Goal: Transaction & Acquisition: Purchase product/service

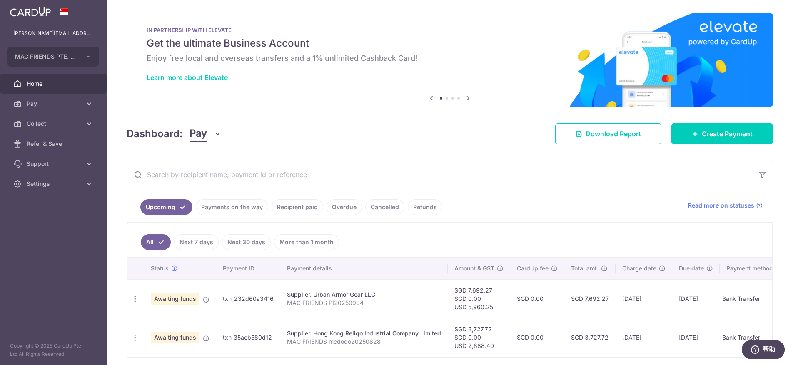
scroll to position [22, 0]
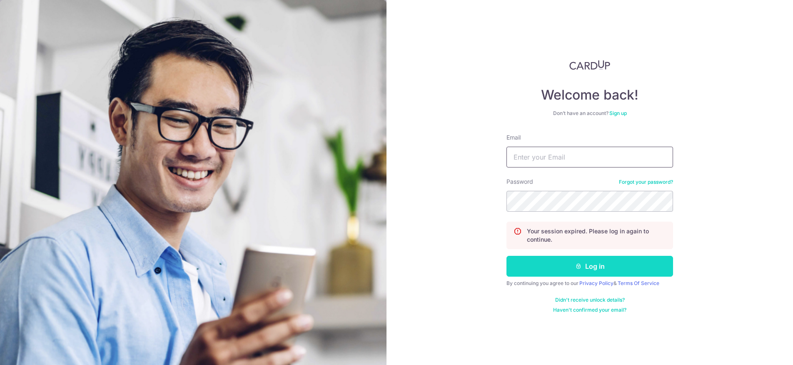
type input "[PERSON_NAME][EMAIL_ADDRESS][DOMAIN_NAME]"
drag, startPoint x: 578, startPoint y: 266, endPoint x: 571, endPoint y: 265, distance: 7.1
click at [578, 266] on icon "submit" at bounding box center [578, 266] width 7 height 7
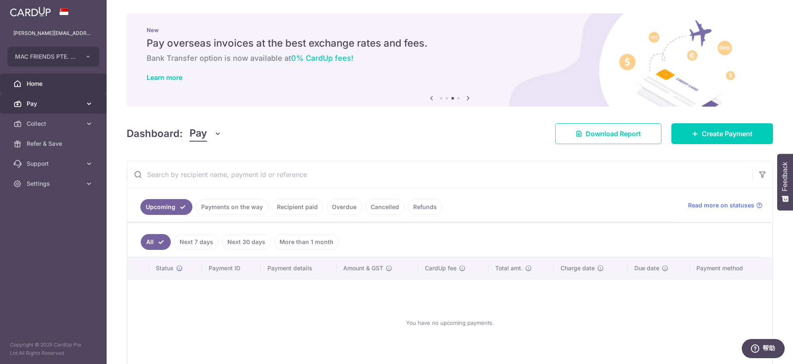
click at [37, 105] on span "Pay" at bounding box center [54, 104] width 55 height 8
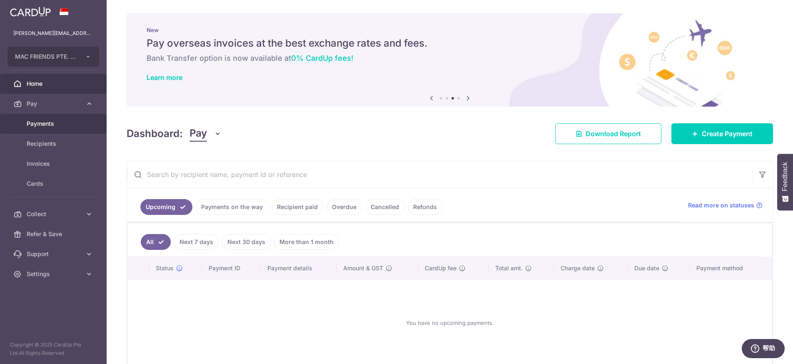
click at [40, 124] on span "Payments" at bounding box center [54, 124] width 55 height 8
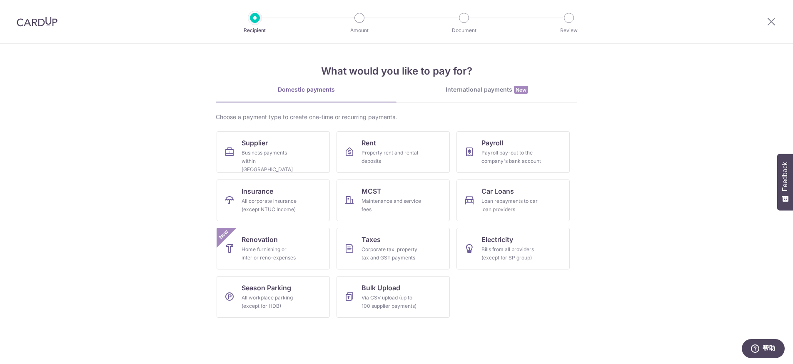
click at [475, 91] on div "International payments New" at bounding box center [486, 89] width 181 height 9
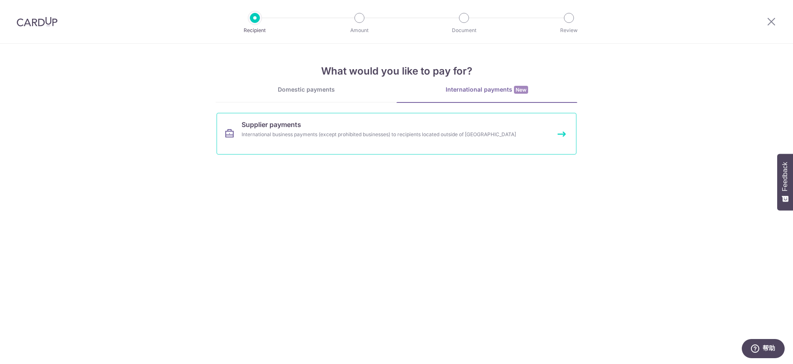
click at [385, 133] on div "International business payments (except prohibited businesses) to recipients lo…" at bounding box center [386, 134] width 288 height 8
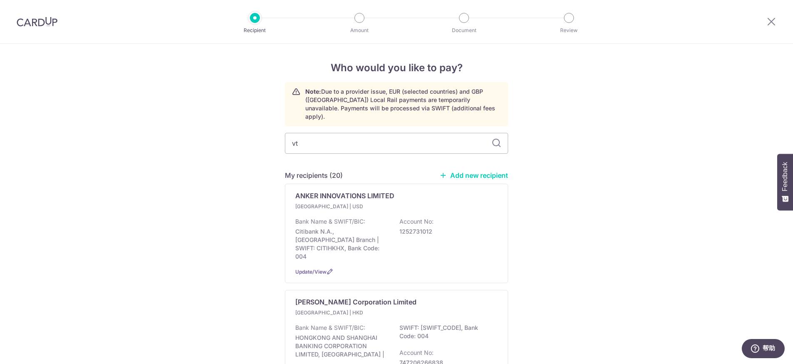
type input "v"
type input "bt"
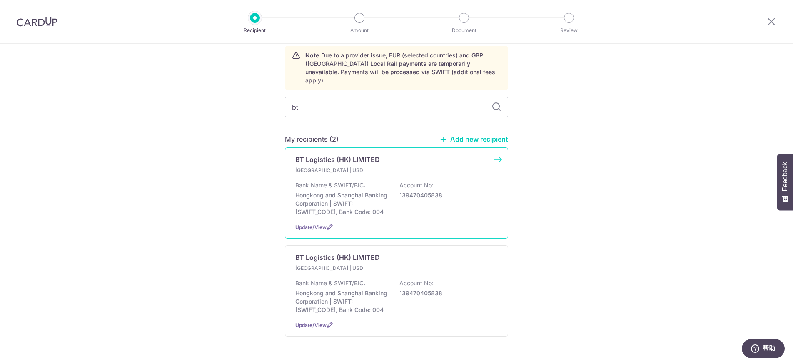
scroll to position [38, 0]
click at [384, 201] on p "Hongkong and Shanghai Banking Corporation | SWIFT: HSBCHKHHHKH, Bank Code: 004" at bounding box center [341, 201] width 93 height 25
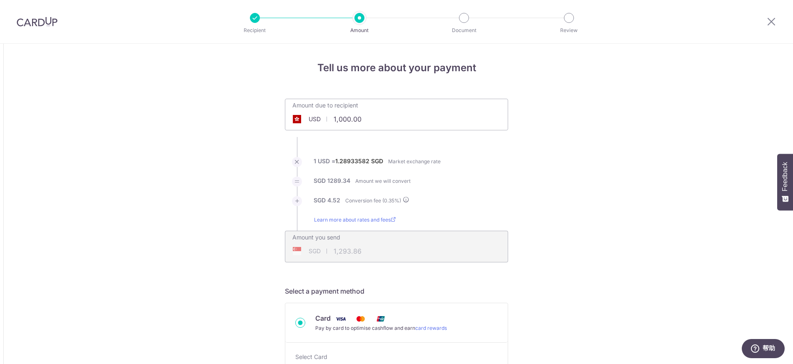
click at [375, 120] on input "1,000.00" at bounding box center [349, 119] width 129 height 19
drag, startPoint x: 376, startPoint y: 118, endPoint x: 319, endPoint y: 117, distance: 56.6
click at [319, 117] on div "USD 1,000.00 1000" at bounding box center [349, 119] width 129 height 19
type input "1,369.23"
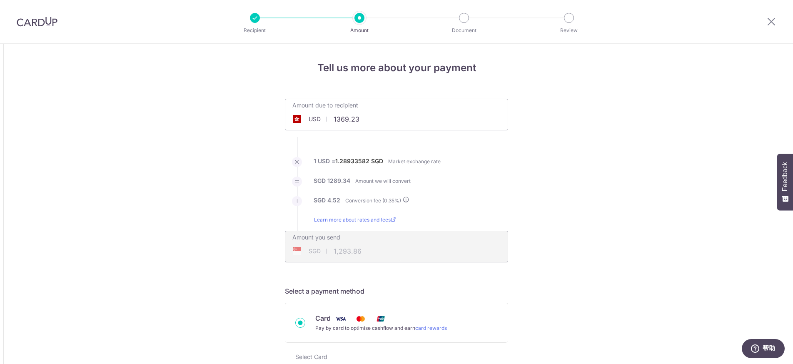
type input "1,771.57"
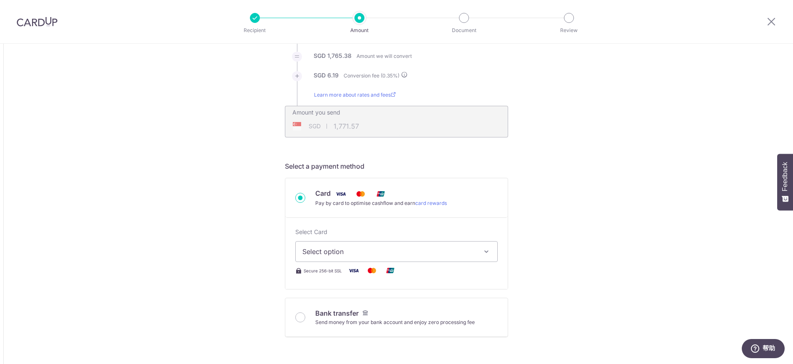
scroll to position [125, 0]
drag, startPoint x: 300, startPoint y: 319, endPoint x: 531, endPoint y: 271, distance: 236.0
click at [300, 319] on input "Bank transfer Send money from your bank account and enjoy zero processing fee" at bounding box center [300, 317] width 10 height 10
radio input "true"
type input "1,369.23"
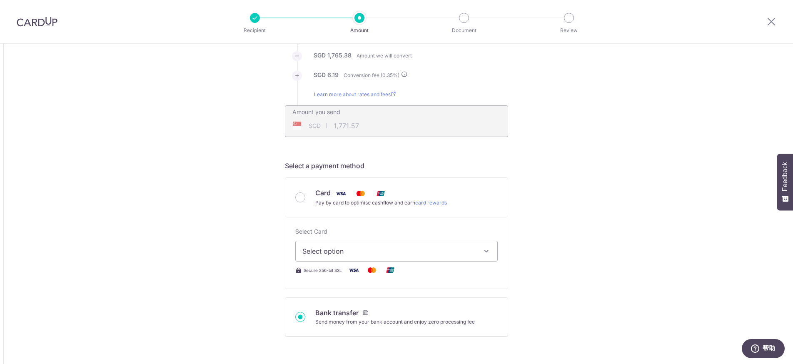
type input "1,768.73"
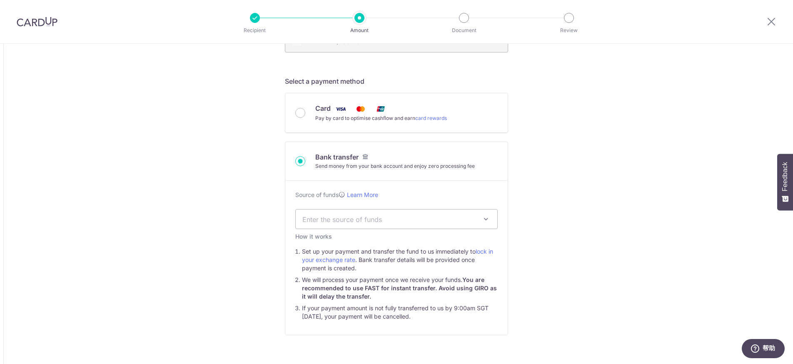
scroll to position [228, 0]
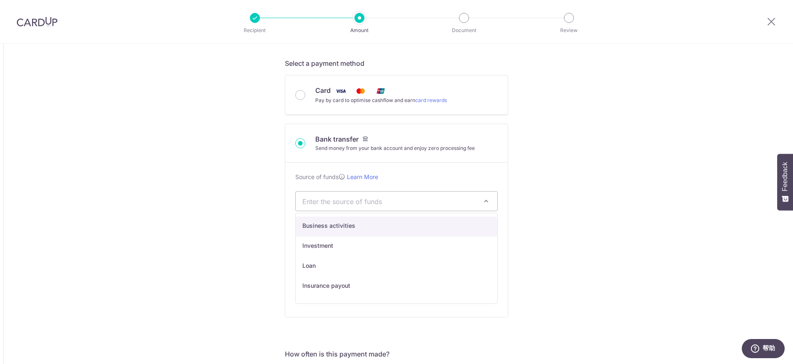
click at [442, 200] on span "Enter the source of funds" at bounding box center [389, 201] width 175 height 9
select select "1"
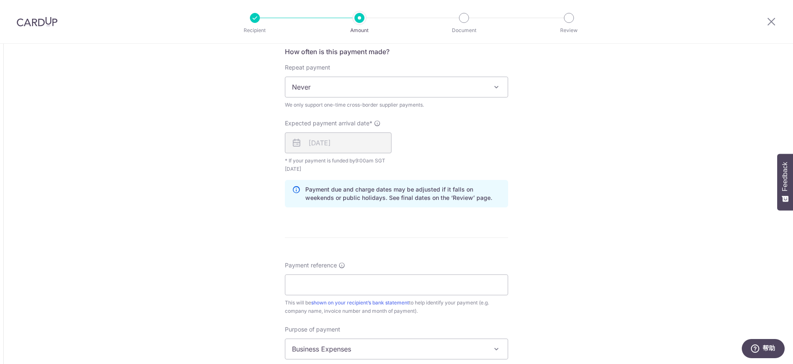
scroll to position [551, 0]
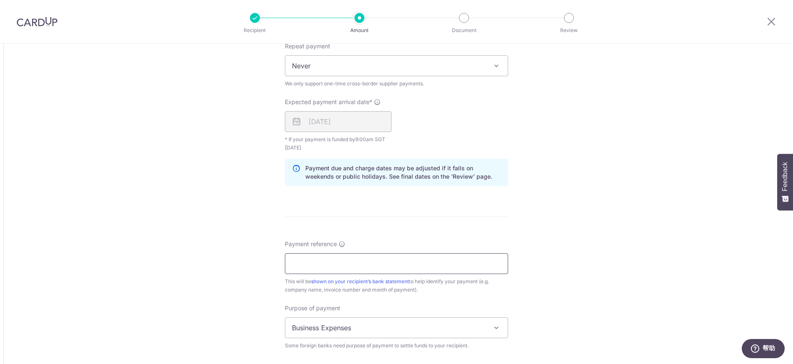
click at [314, 268] on input "Payment reference" at bounding box center [396, 263] width 223 height 21
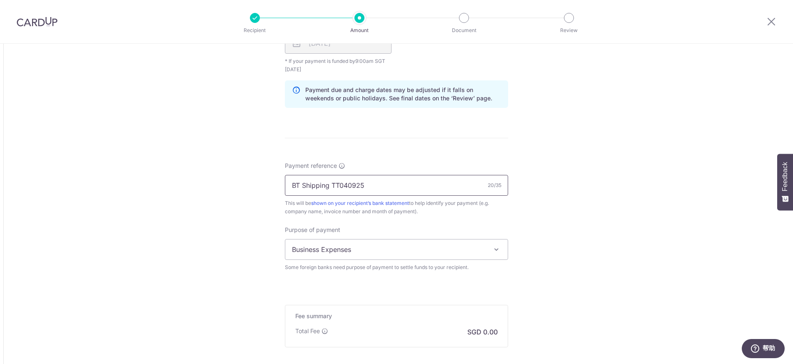
scroll to position [657, 0]
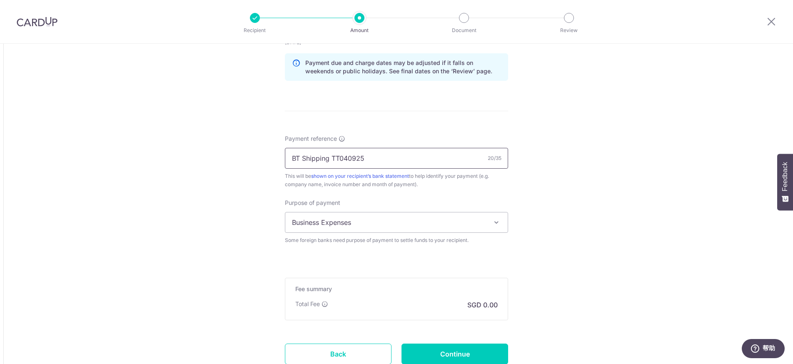
type input "BT Shipping TT040925"
click at [446, 220] on span "Business Expenses" at bounding box center [396, 222] width 222 height 20
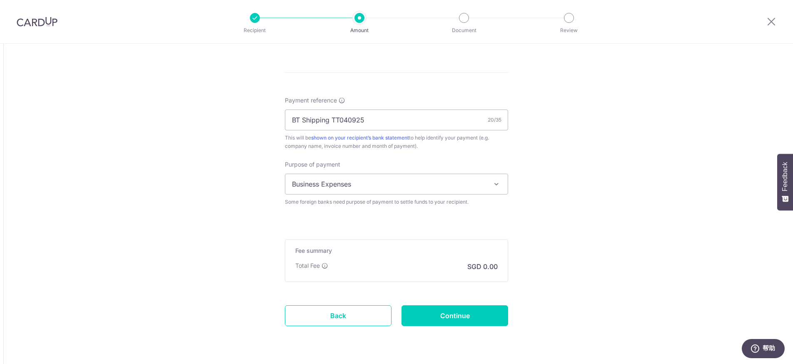
scroll to position [708, 0]
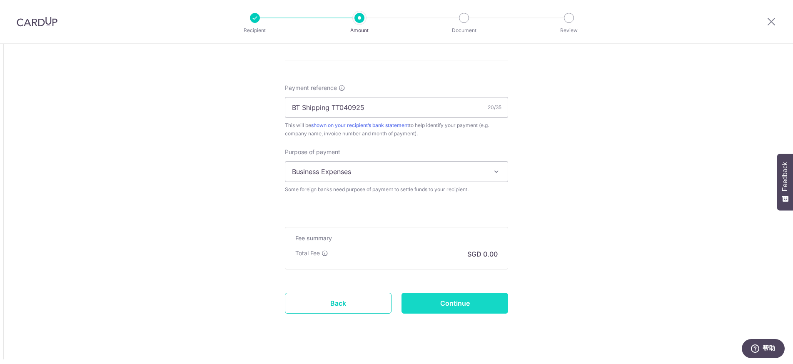
click at [451, 304] on input "Continue" at bounding box center [454, 303] width 107 height 21
type input "Create Schedule"
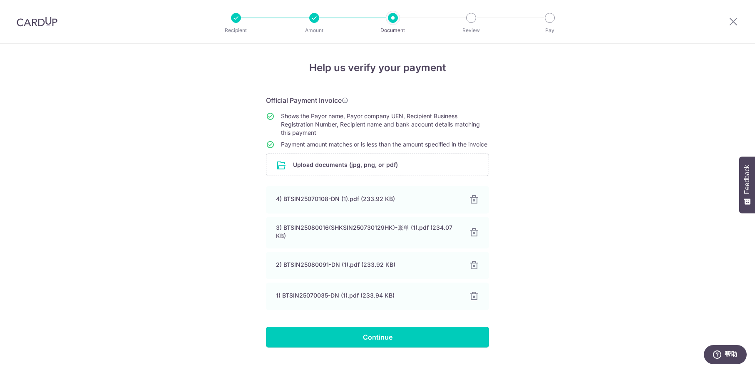
click at [412, 348] on input "Continue" at bounding box center [377, 337] width 223 height 21
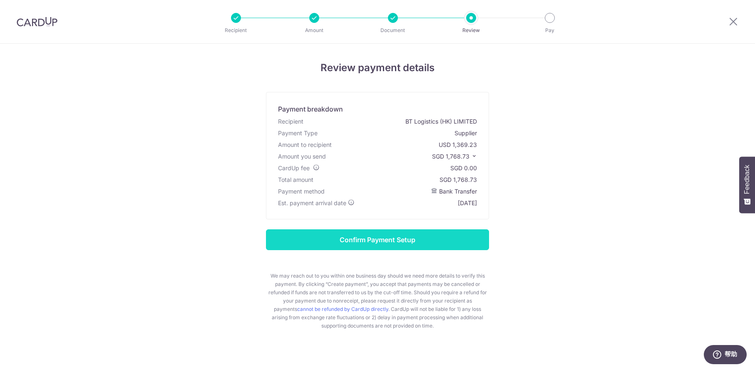
click at [396, 245] on input "Confirm Payment Setup" at bounding box center [377, 239] width 223 height 21
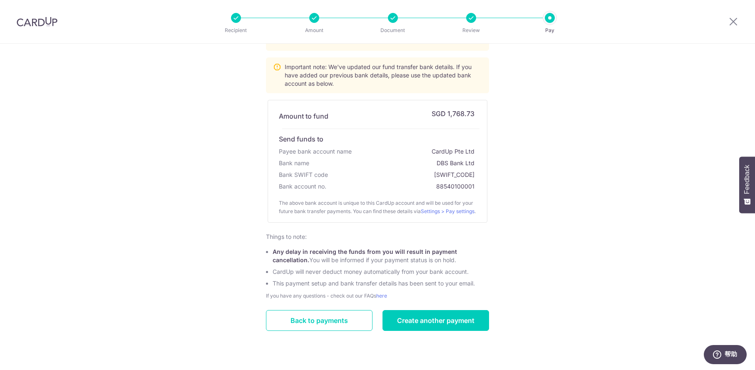
scroll to position [97, 0]
click at [325, 324] on link "Back to payments" at bounding box center [319, 320] width 107 height 21
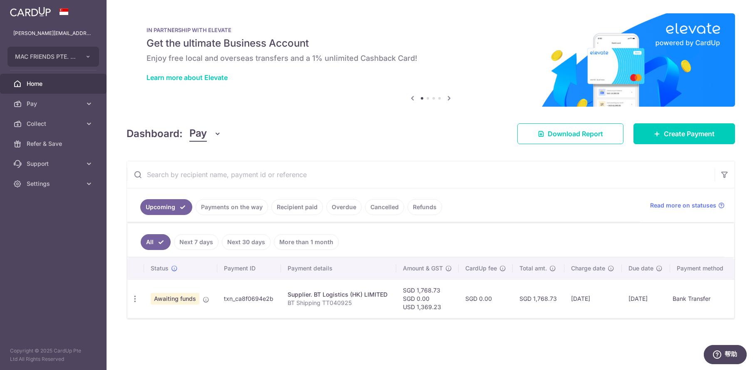
drag, startPoint x: 274, startPoint y: 299, endPoint x: 218, endPoint y: 301, distance: 56.2
click at [223, 301] on td "txn_ca8f0694e2b" at bounding box center [249, 298] width 64 height 39
copy td "txn_ca8f0694e2b"
